Goal: Navigation & Orientation: Go to known website

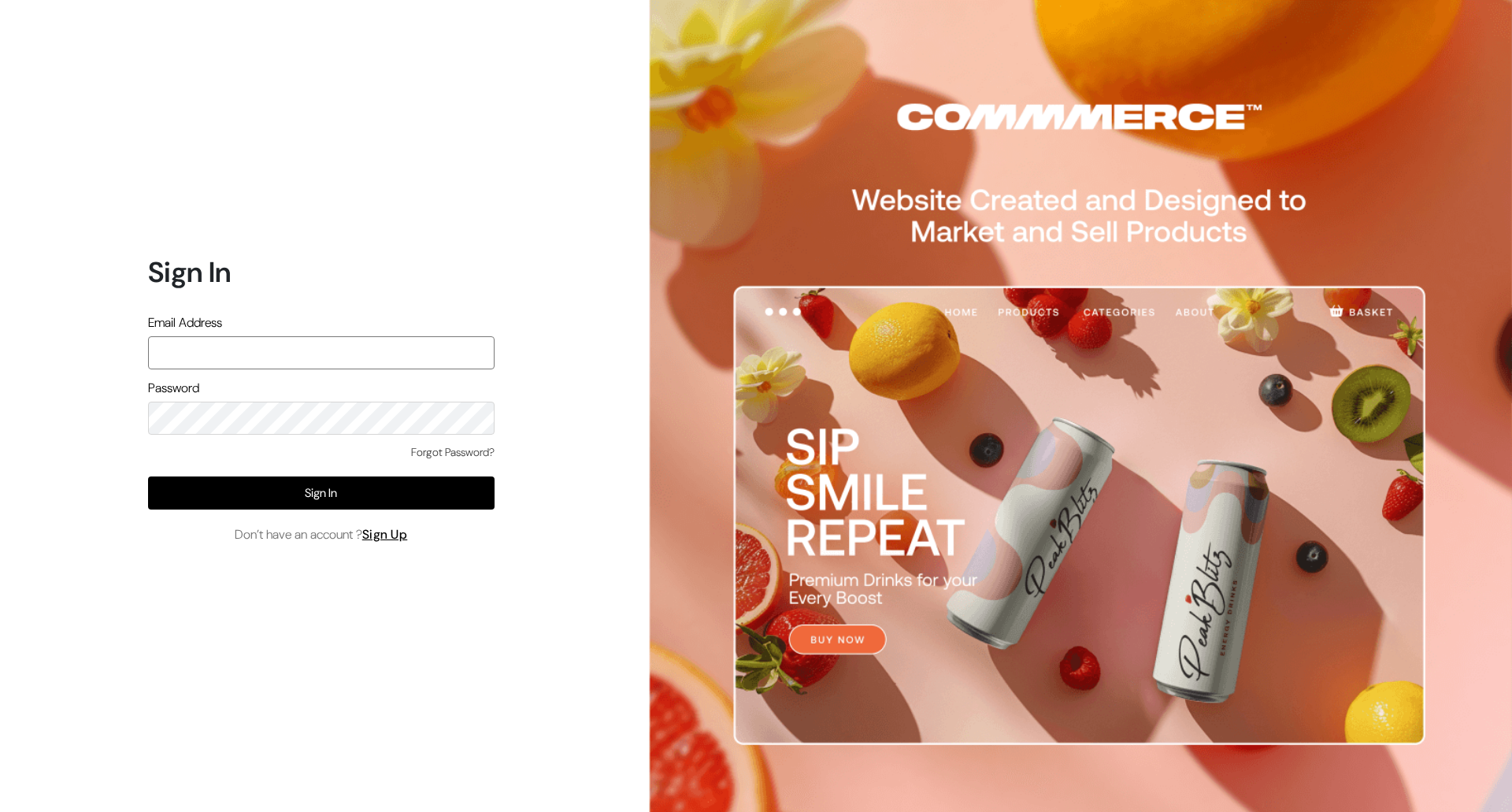
type input "[PERSON_NAME][EMAIL_ADDRESS][DOMAIN_NAME]"
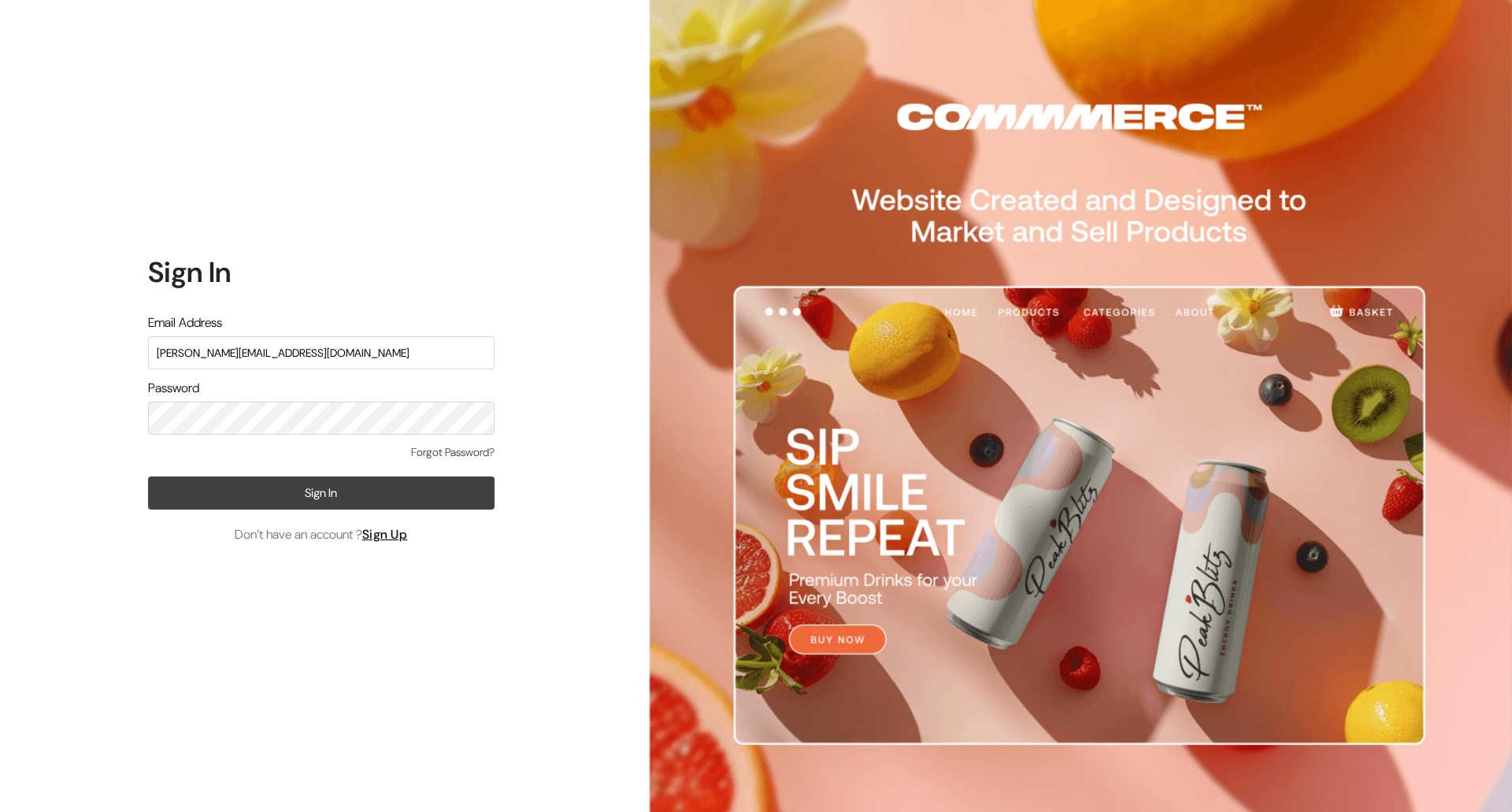
click at [299, 486] on button "Sign In" at bounding box center [321, 493] width 347 height 33
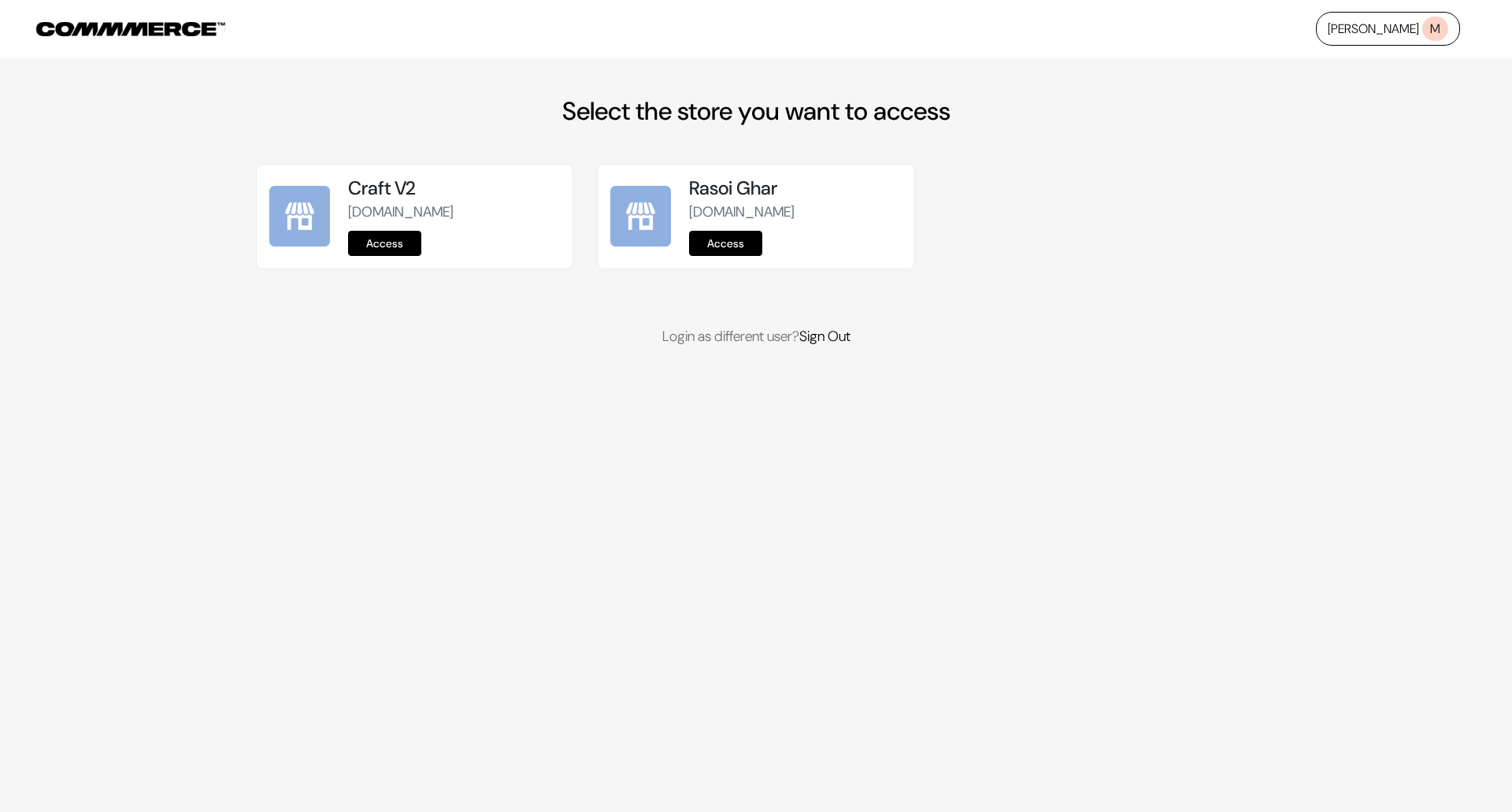
click at [388, 247] on link "Access" at bounding box center [385, 243] width 74 height 25
